Goal: Information Seeking & Learning: Learn about a topic

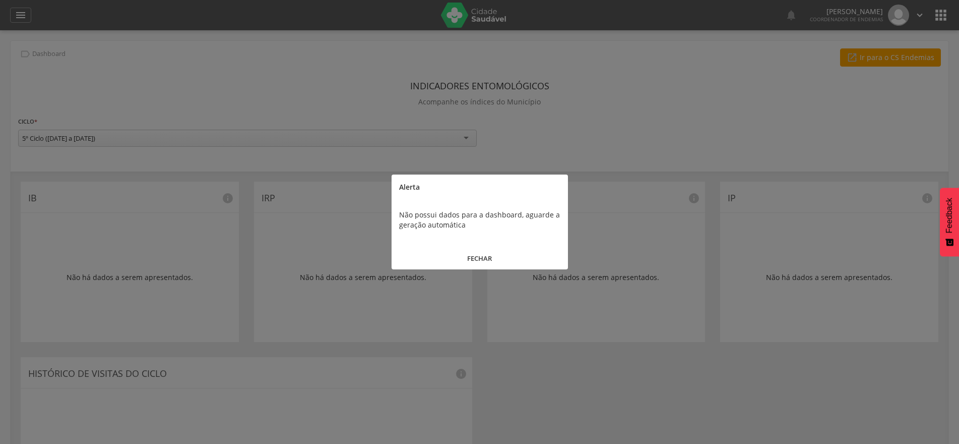
click at [484, 258] on button "FECHAR" at bounding box center [480, 258] width 176 height 22
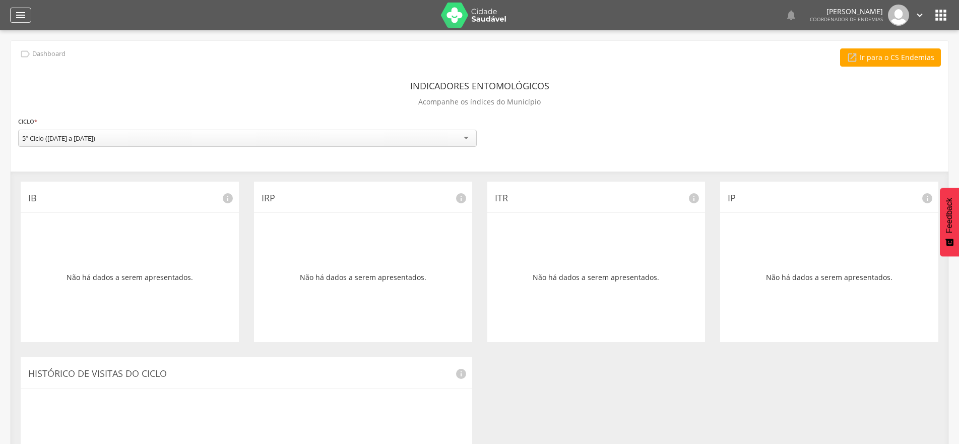
click at [24, 11] on icon "" at bounding box center [21, 15] width 12 height 12
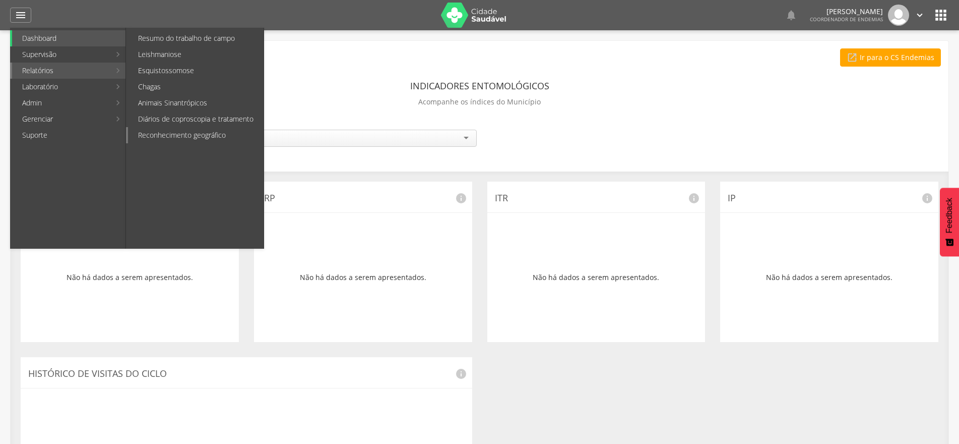
click at [167, 135] on link "Reconhecimento geográfico" at bounding box center [196, 135] width 136 height 16
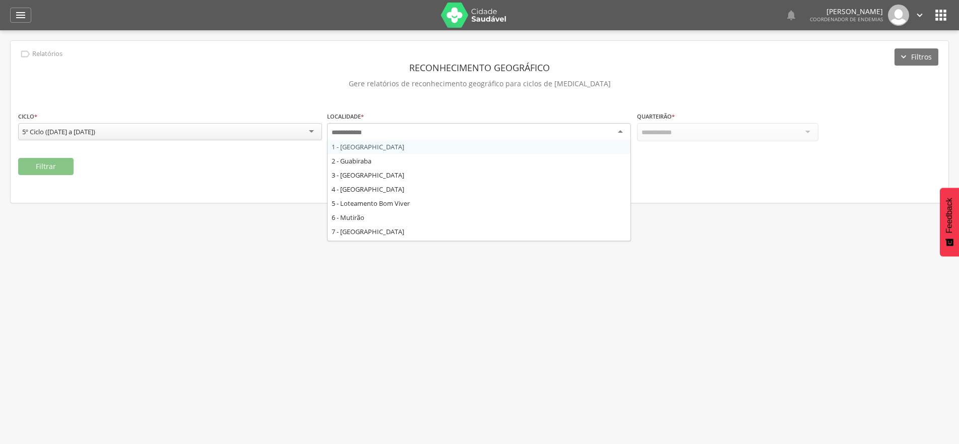
click at [616, 133] on div at bounding box center [479, 132] width 304 height 18
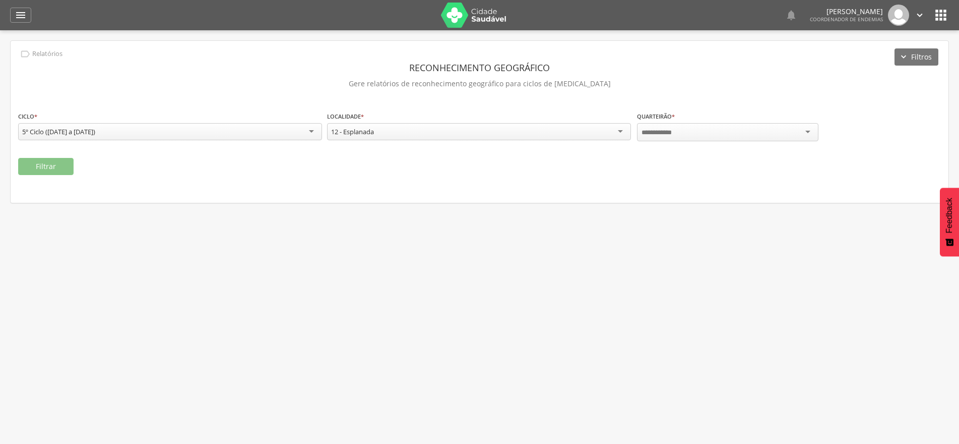
click at [802, 131] on div at bounding box center [727, 132] width 181 height 18
click at [35, 165] on button "Filtrar" at bounding box center [45, 166] width 55 height 17
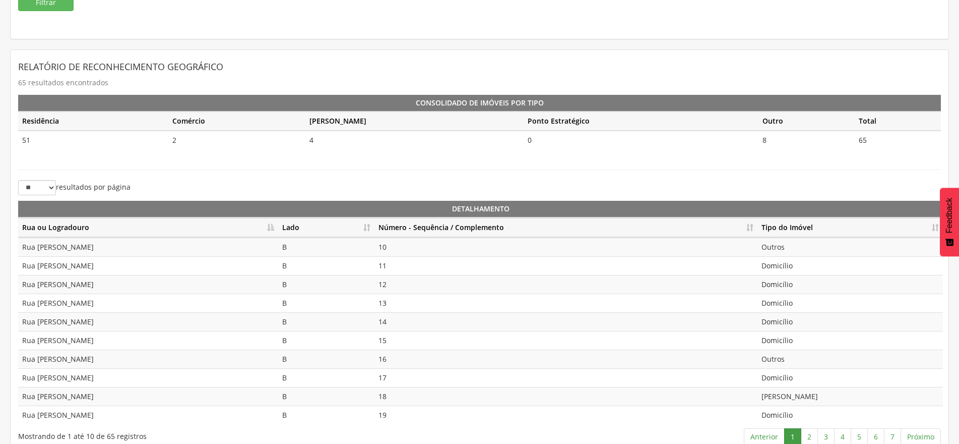
scroll to position [177, 0]
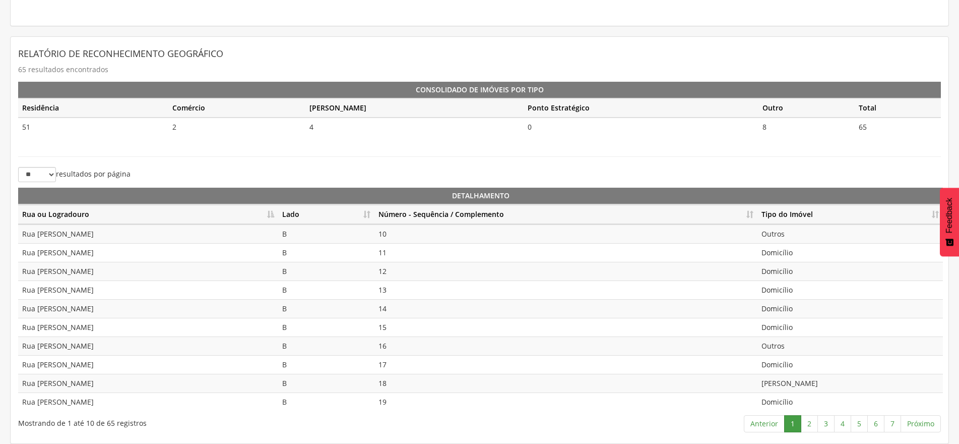
click at [370, 212] on th "Lado" at bounding box center [326, 215] width 96 height 20
click at [364, 212] on th "Lado" at bounding box center [326, 215] width 96 height 20
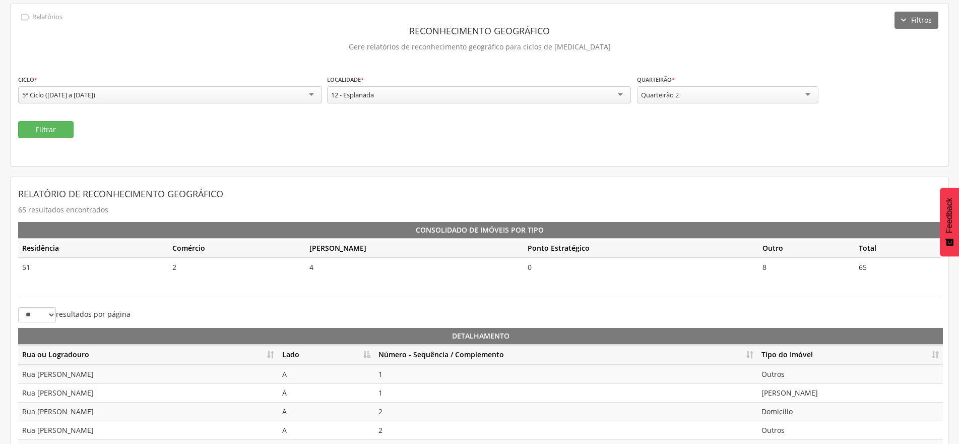
scroll to position [0, 0]
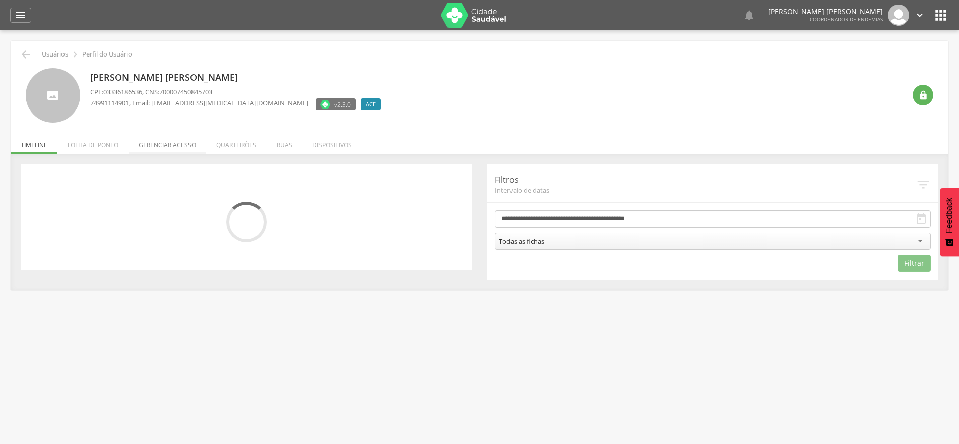
click at [158, 144] on li "Gerenciar acesso" at bounding box center [168, 143] width 78 height 24
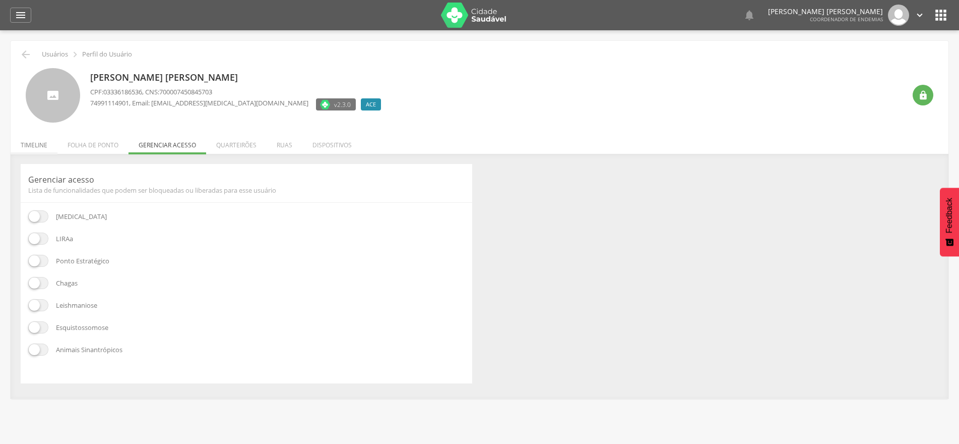
click at [18, 143] on li "Timeline" at bounding box center [34, 143] width 47 height 24
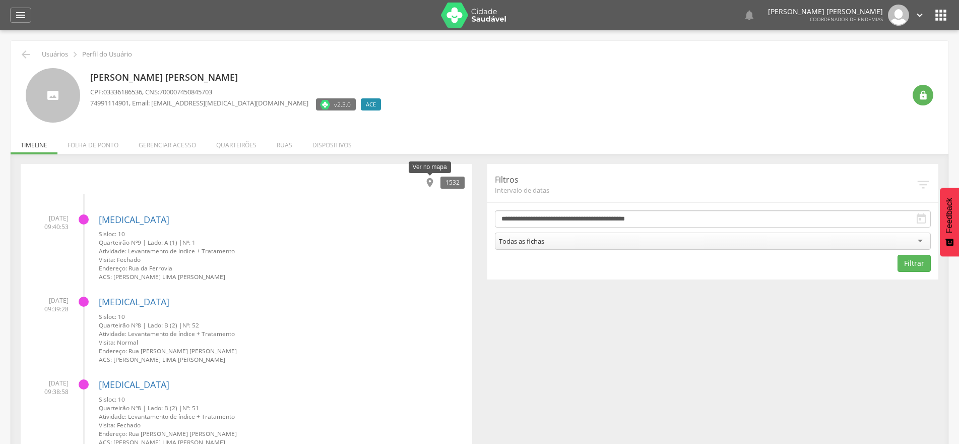
click at [426, 183] on icon "" at bounding box center [429, 182] width 11 height 11
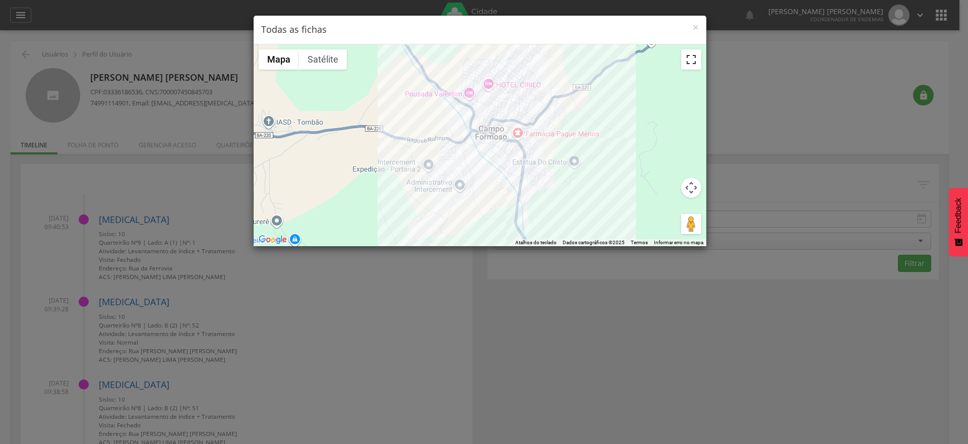
click at [695, 59] on button "Ativar a visualização em tela cheia" at bounding box center [691, 59] width 20 height 20
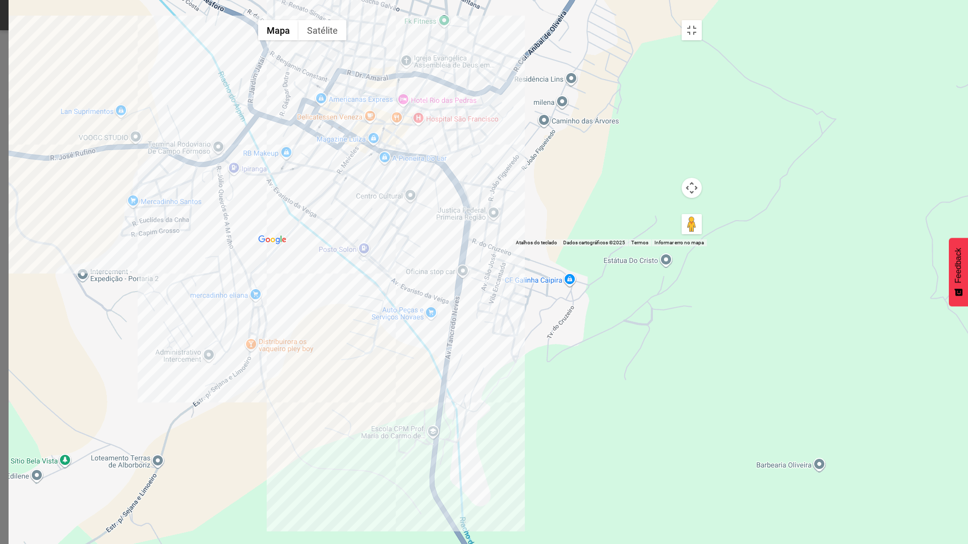
drag, startPoint x: 393, startPoint y: 203, endPoint x: 540, endPoint y: 375, distance: 226.6
click at [540, 246] on div at bounding box center [480, 130] width 454 height 231
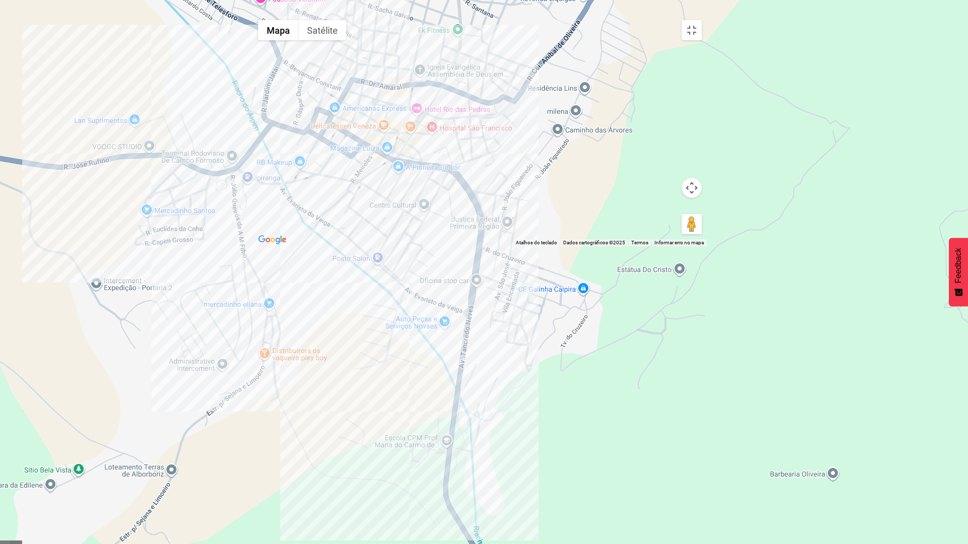
drag, startPoint x: 232, startPoint y: 331, endPoint x: 258, endPoint y: 350, distance: 32.1
click at [258, 246] on div at bounding box center [480, 130] width 454 height 231
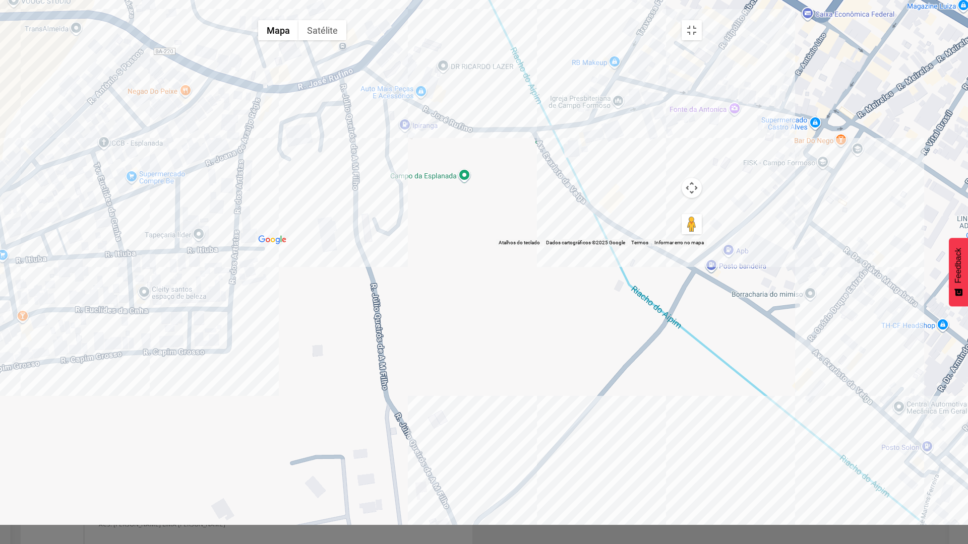
drag, startPoint x: 183, startPoint y: 300, endPoint x: 336, endPoint y: 296, distance: 152.8
click at [336, 246] on div at bounding box center [480, 130] width 454 height 231
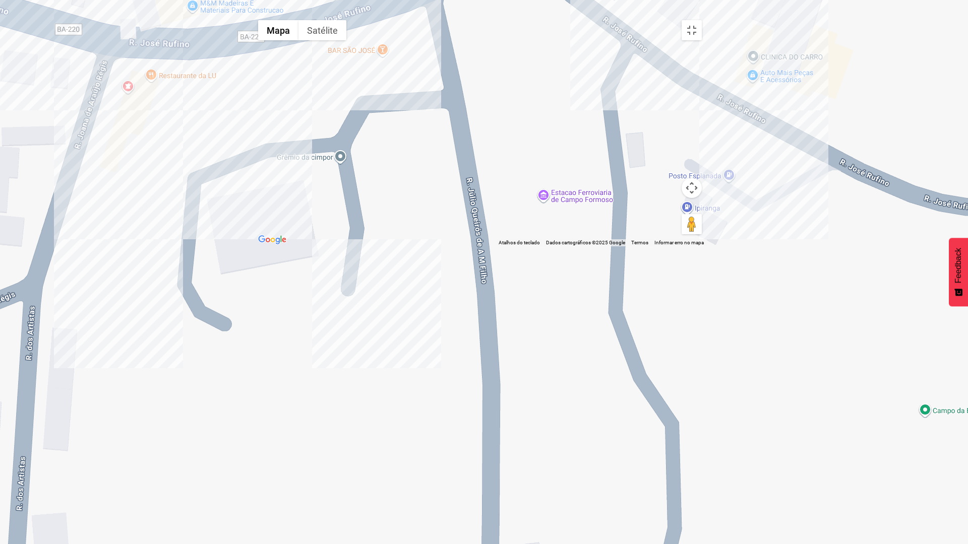
drag, startPoint x: 435, startPoint y: 163, endPoint x: 442, endPoint y: 362, distance: 199.7
click at [442, 246] on div at bounding box center [480, 130] width 454 height 231
click at [316, 171] on div at bounding box center [480, 130] width 454 height 231
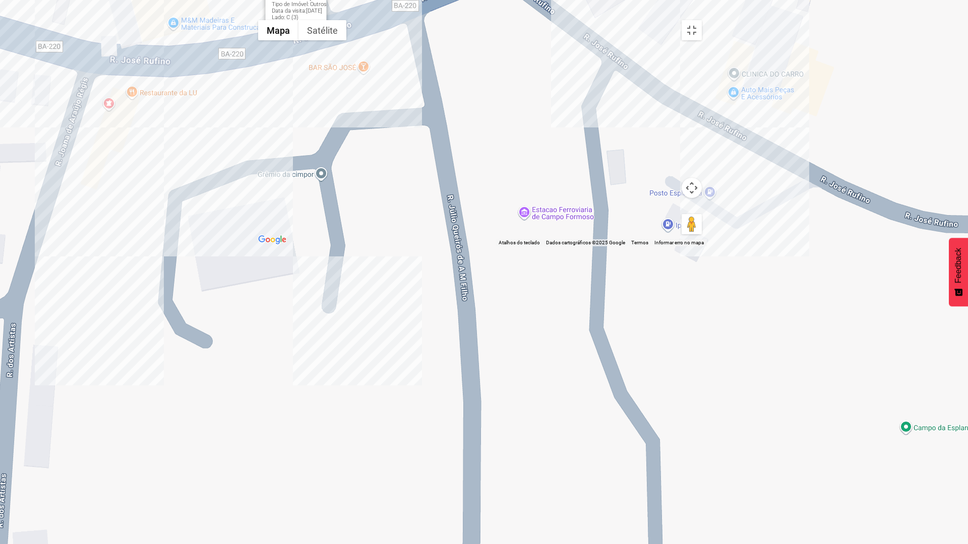
drag, startPoint x: 541, startPoint y: 202, endPoint x: 479, endPoint y: 250, distance: 78.6
click at [479, 246] on div "Bar da Rosy Tipo de Imóvel: Outros Data da visita: 10/09/2025 Lado: C (3) Ficha…" at bounding box center [480, 130] width 454 height 231
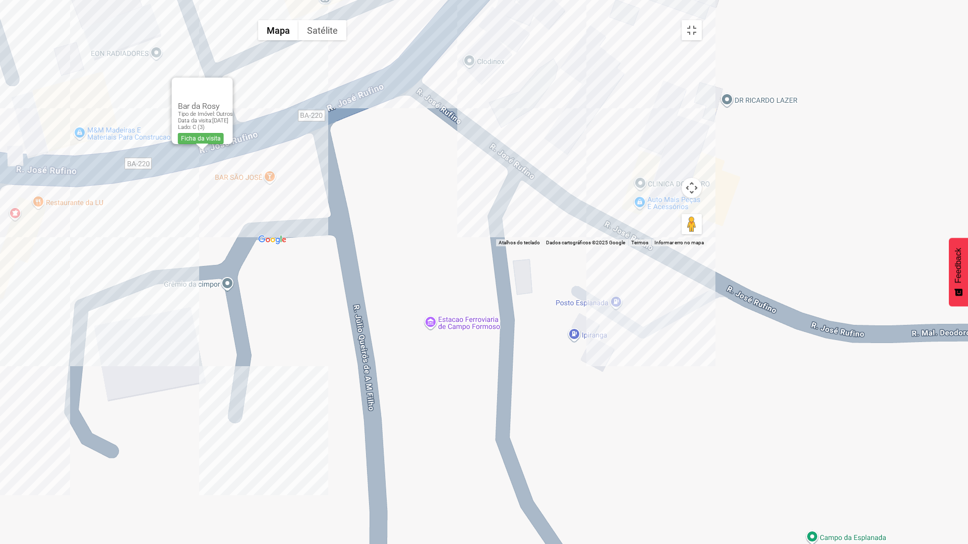
drag, startPoint x: 530, startPoint y: 227, endPoint x: 438, endPoint y: 330, distance: 138.5
click at [438, 246] on div "Bar da Rosy Tipo de Imóvel: Outros Data da visita: 10/09/2025 Lado: C (3) Ficha…" at bounding box center [480, 130] width 454 height 231
click at [253, 246] on div "Bar da Rosy Tipo de Imóvel: Outros Data da visita: 10/09/2025 Lado: C (3) Ficha…" at bounding box center [480, 130] width 454 height 231
click at [359, 246] on div "Bar da Rosy Tipo de Imóvel: Outros Data da visita: 10/09/2025 Lado: C (3) Ficha…" at bounding box center [480, 130] width 454 height 231
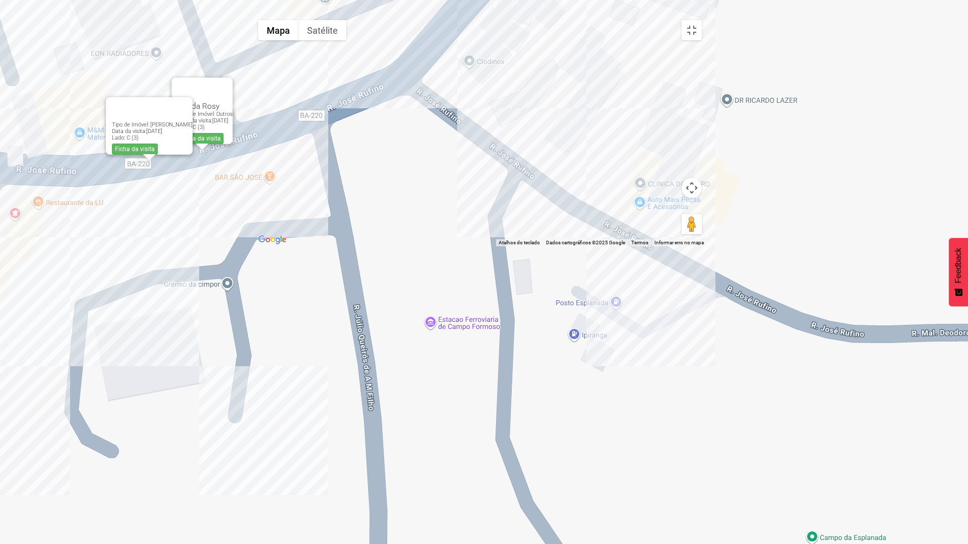
click at [208, 102] on div at bounding box center [192, 90] width 31 height 24
click at [212, 144] on link "Ficha da visita" at bounding box center [200, 138] width 46 height 11
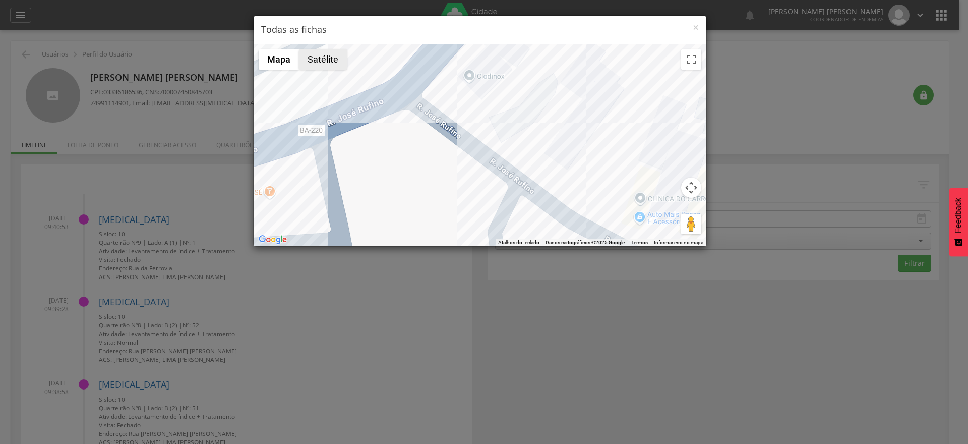
click at [325, 64] on button "Satélite" at bounding box center [323, 59] width 48 height 20
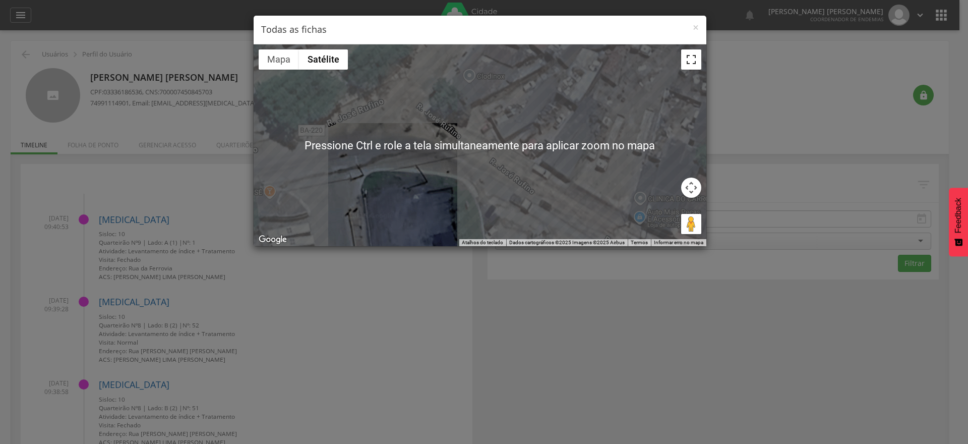
click at [694, 67] on button "Ativar a visualização em tela cheia" at bounding box center [691, 59] width 20 height 20
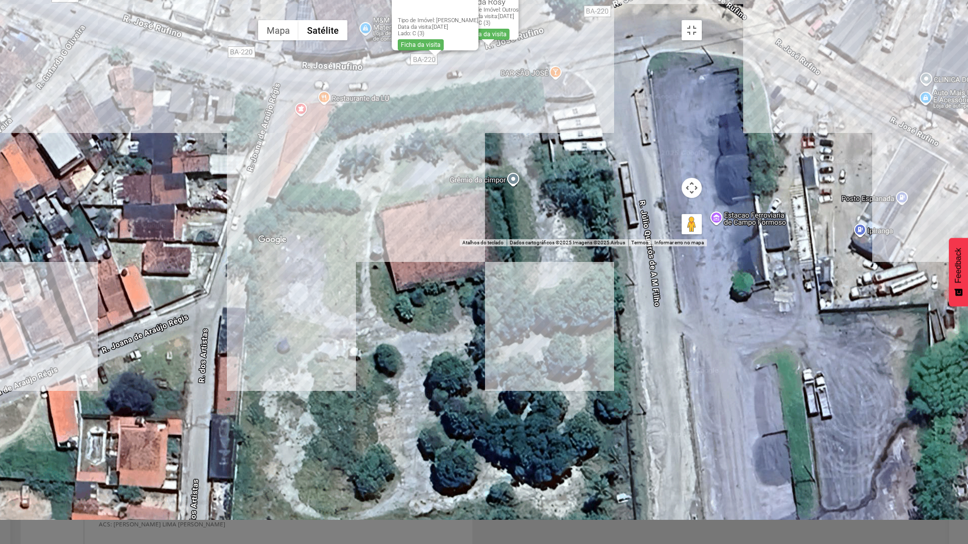
drag, startPoint x: 151, startPoint y: 260, endPoint x: 176, endPoint y: 279, distance: 31.4
click at [253, 246] on div "Bar da Rosy Tipo de Imóvel: Outros Data da visita: 10/09/2025 Lado: C (3) Ficha…" at bounding box center [480, 130] width 454 height 231
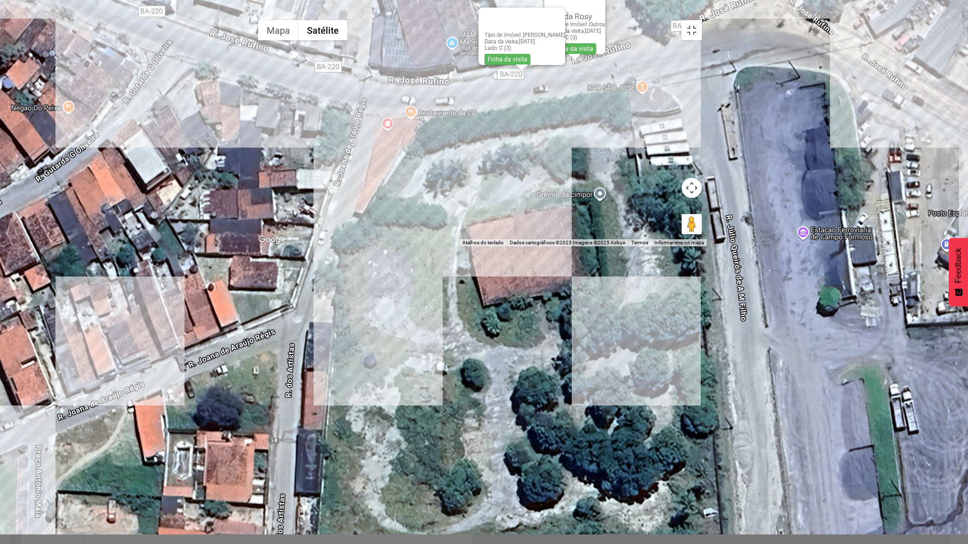
drag, startPoint x: 190, startPoint y: 355, endPoint x: 277, endPoint y: 370, distance: 88.9
click at [277, 246] on div "Bar da Rosy Tipo de Imóvel: Outros Data da visita: 10/09/2025 Lado: C (3) Ficha…" at bounding box center [480, 130] width 454 height 231
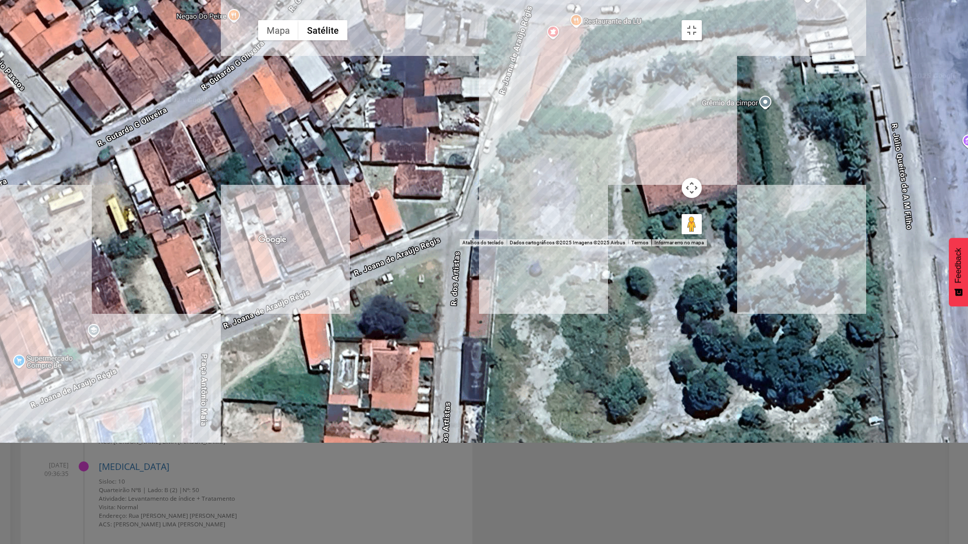
drag, startPoint x: 171, startPoint y: 412, endPoint x: 340, endPoint y: 318, distance: 193.4
click at [340, 246] on div "Bar da Rosy Tipo de Imóvel: Outros Data da visita: 10/09/2025 Lado: C (3) Ficha…" at bounding box center [480, 130] width 454 height 231
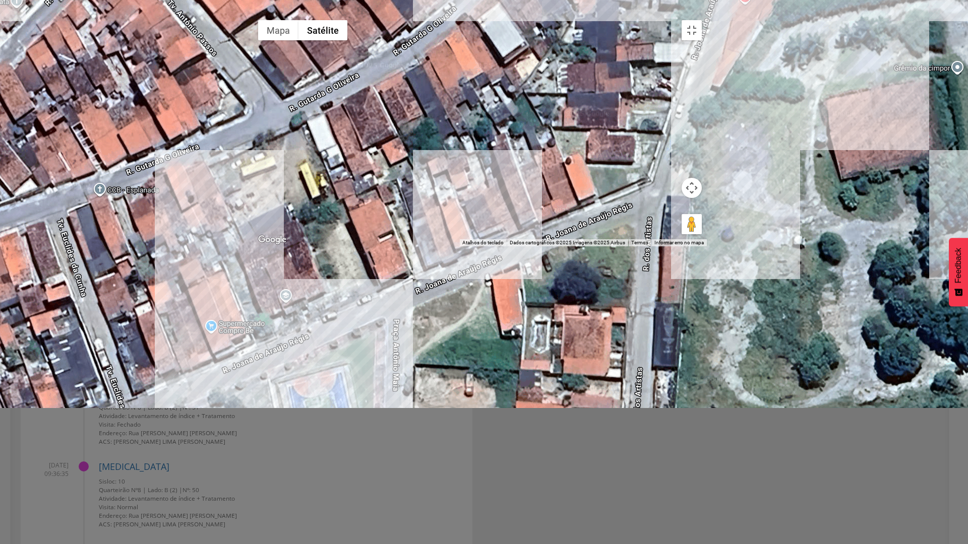
drag, startPoint x: 180, startPoint y: 370, endPoint x: 375, endPoint y: 335, distance: 197.7
click at [375, 246] on div "Bar da Rosy Tipo de Imóvel: Outros Data da visita: 10/09/2025 Lado: C (3) Ficha…" at bounding box center [480, 130] width 454 height 231
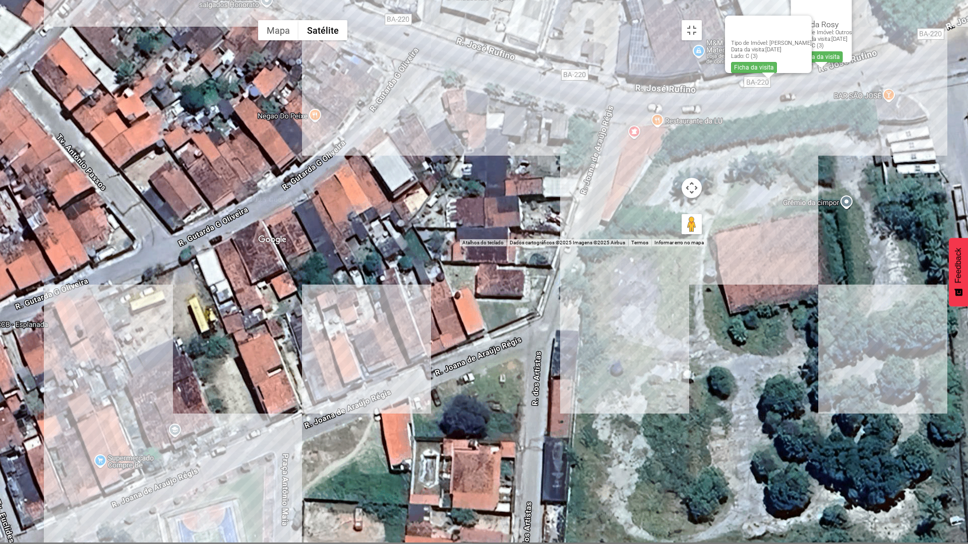
drag, startPoint x: 887, startPoint y: 208, endPoint x: 775, endPoint y: 343, distance: 175.0
click at [707, 246] on div "Bar da Rosy Tipo de Imóvel: Outros Data da visita: 10/09/2025 Lado: C (3) Ficha…" at bounding box center [480, 130] width 454 height 231
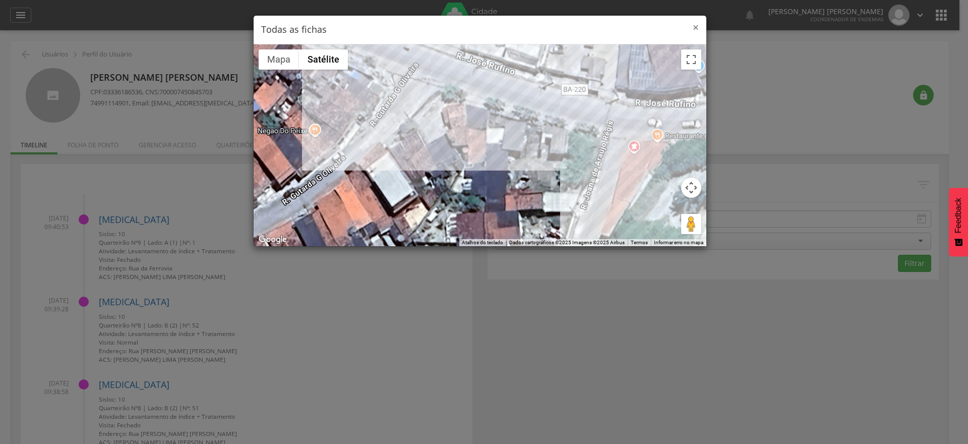
click at [697, 26] on span "×" at bounding box center [696, 27] width 6 height 14
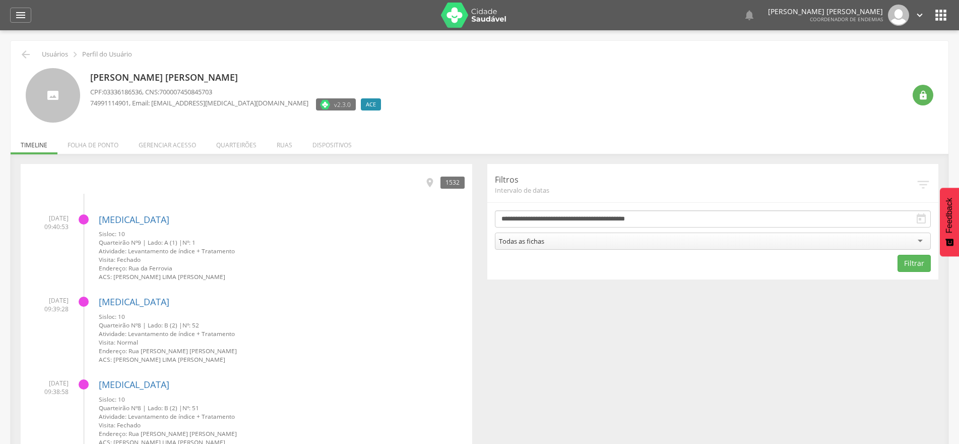
click at [914, 16] on div " Configurações Sair" at bounding box center [904, 15] width 42 height 21
click at [922, 15] on icon "" at bounding box center [919, 15] width 11 height 11
click at [873, 56] on link "Sair" at bounding box center [885, 58] width 80 height 13
